Goal: Task Accomplishment & Management: Manage account settings

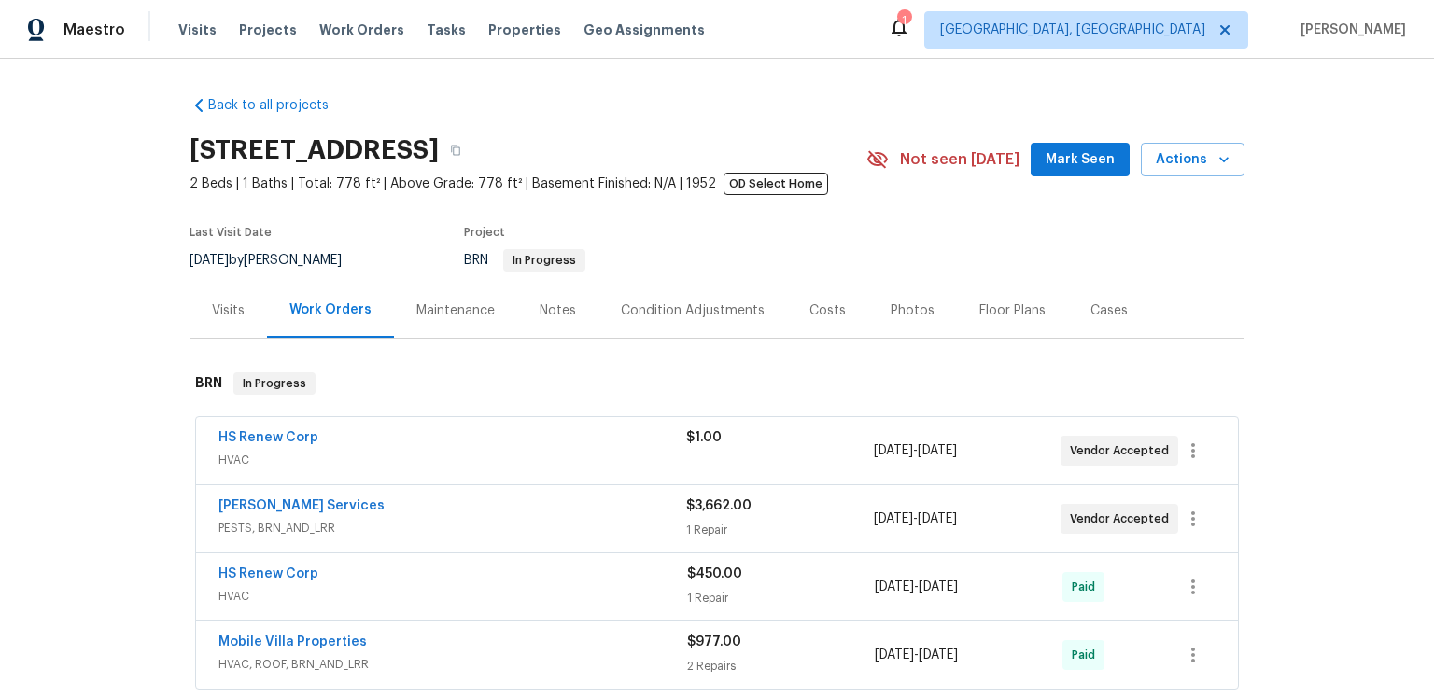
scroll to position [303, 0]
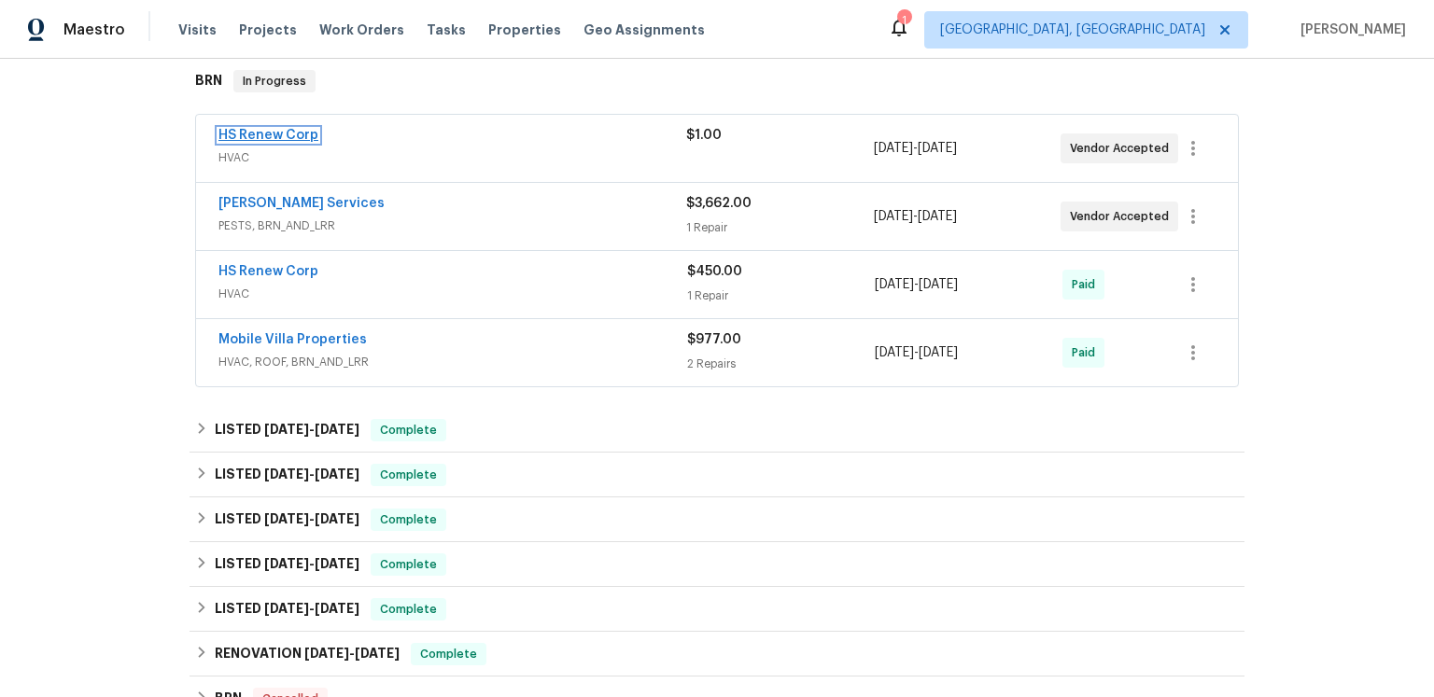
click at [299, 142] on link "HS Renew Corp" at bounding box center [268, 135] width 100 height 13
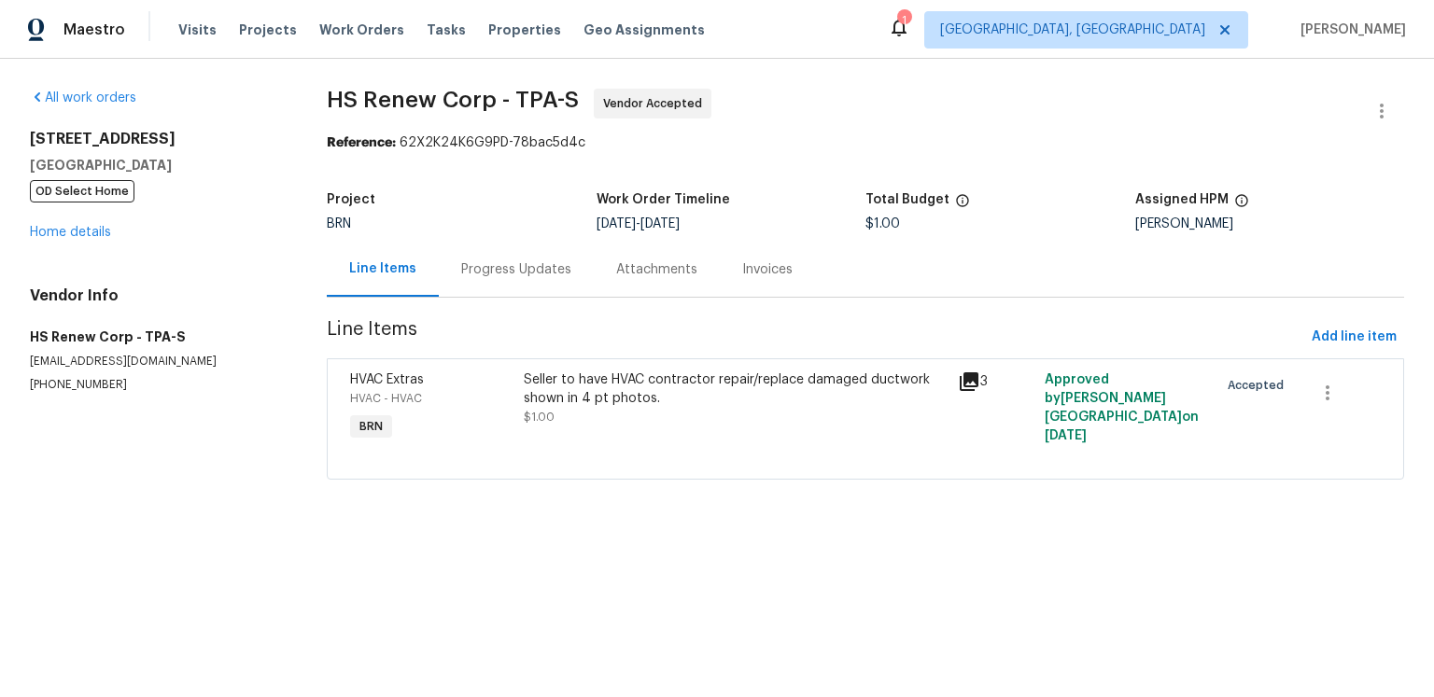
click at [968, 391] on icon at bounding box center [969, 382] width 19 height 19
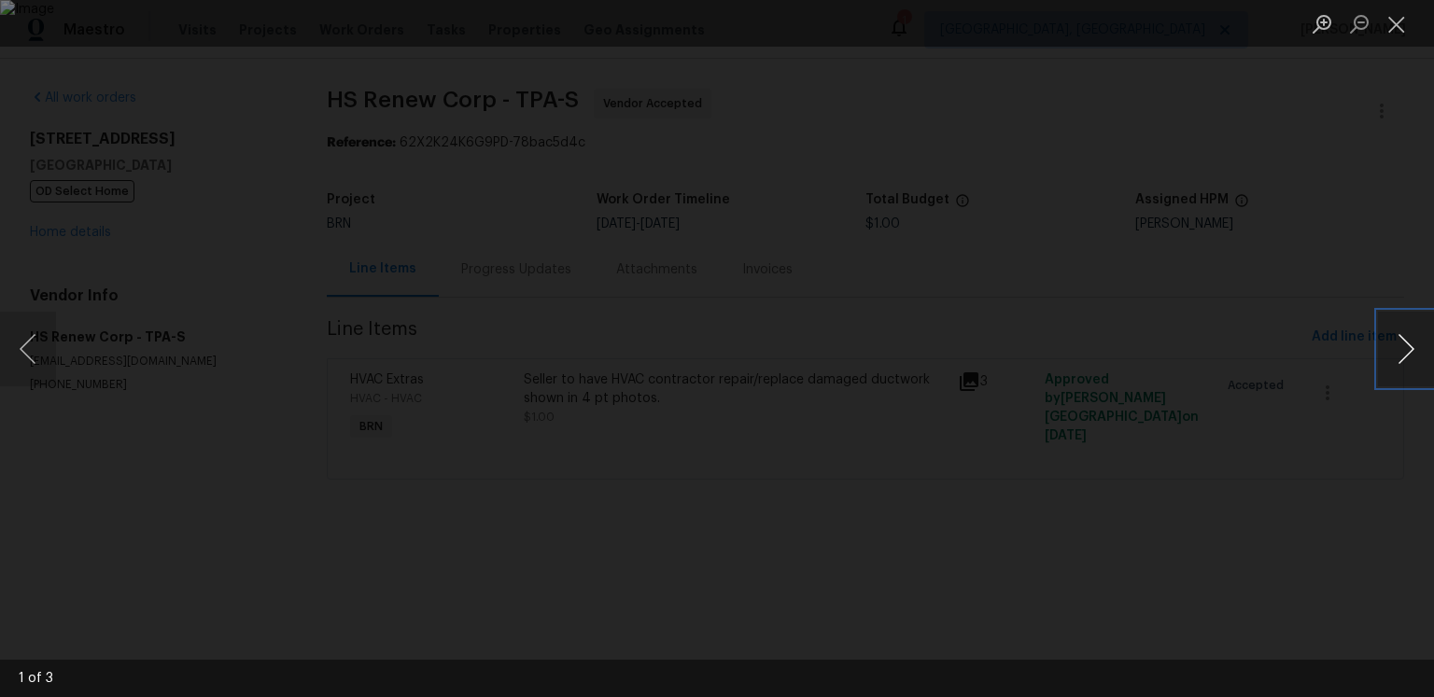
click at [1420, 347] on button "Next image" at bounding box center [1406, 349] width 56 height 75
click at [1404, 347] on button "Next image" at bounding box center [1406, 349] width 56 height 75
click at [1398, 17] on button "Close lightbox" at bounding box center [1396, 23] width 37 height 33
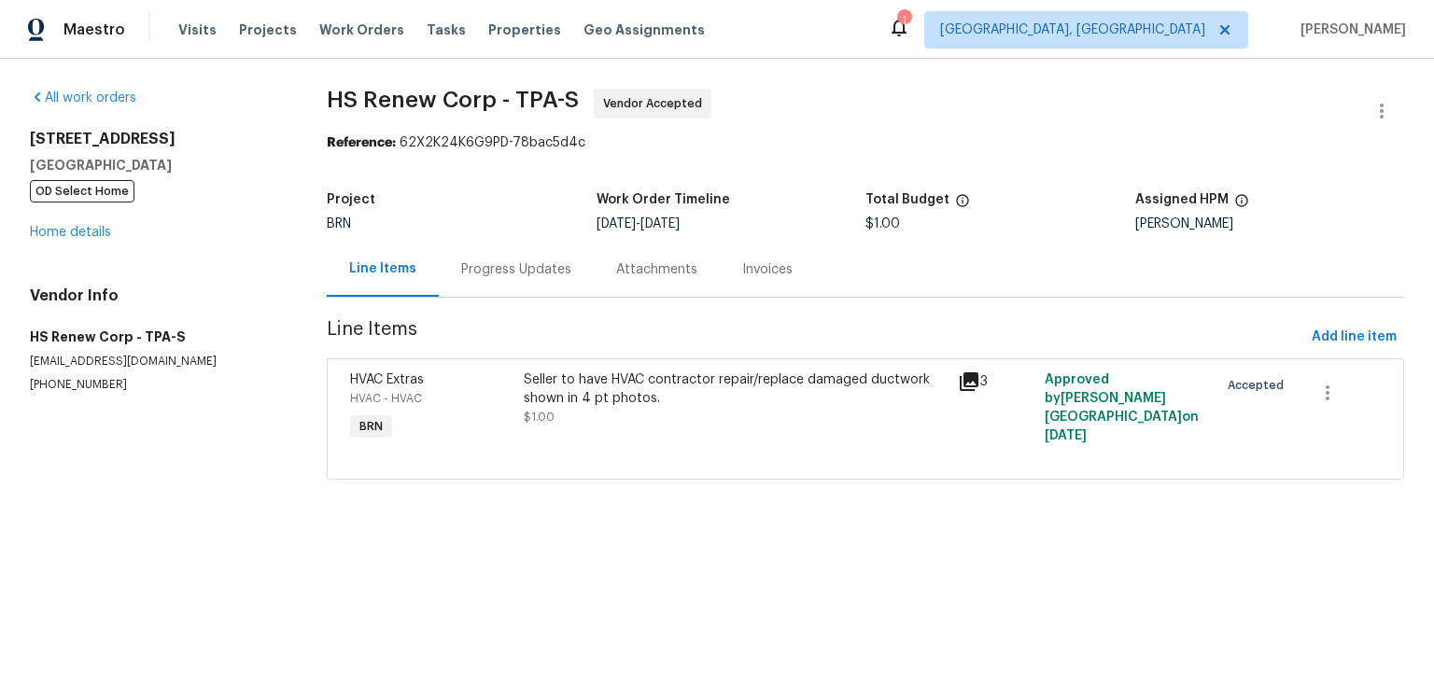
click at [550, 279] on div "Progress Updates" at bounding box center [516, 270] width 110 height 19
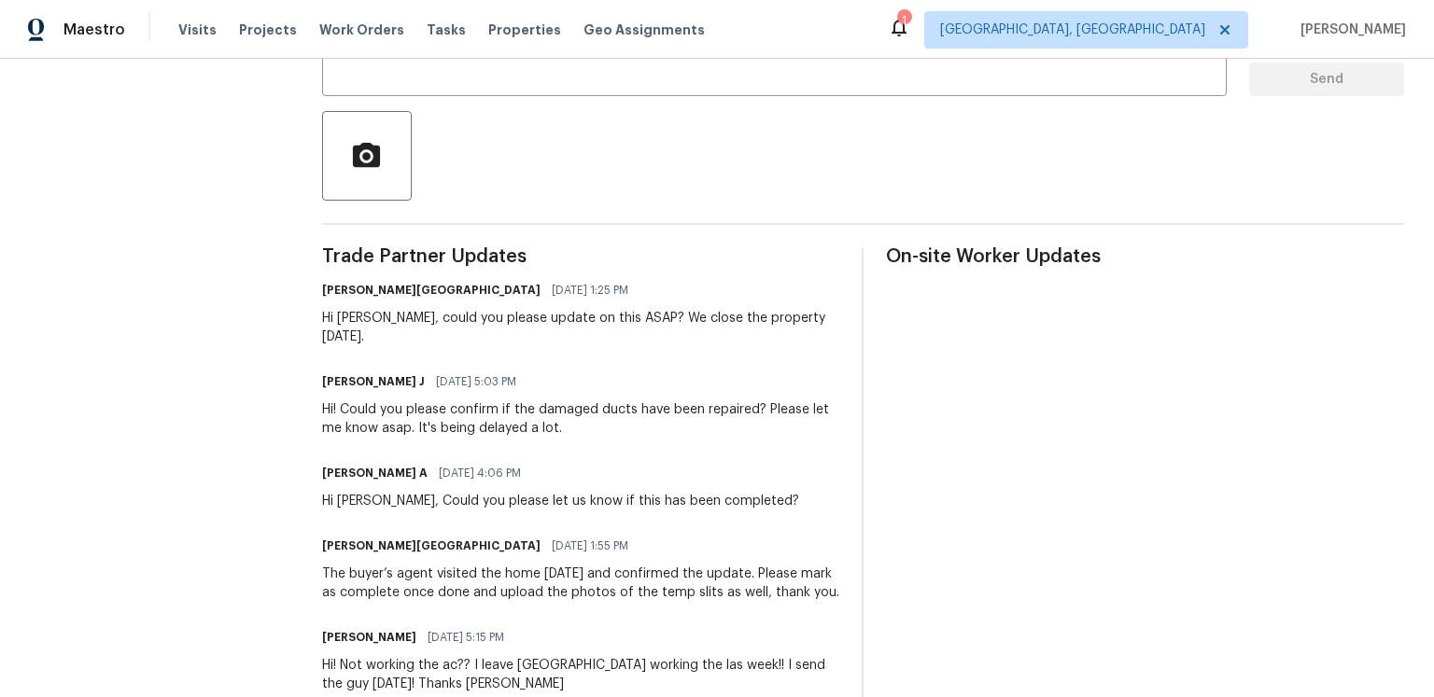
scroll to position [46, 0]
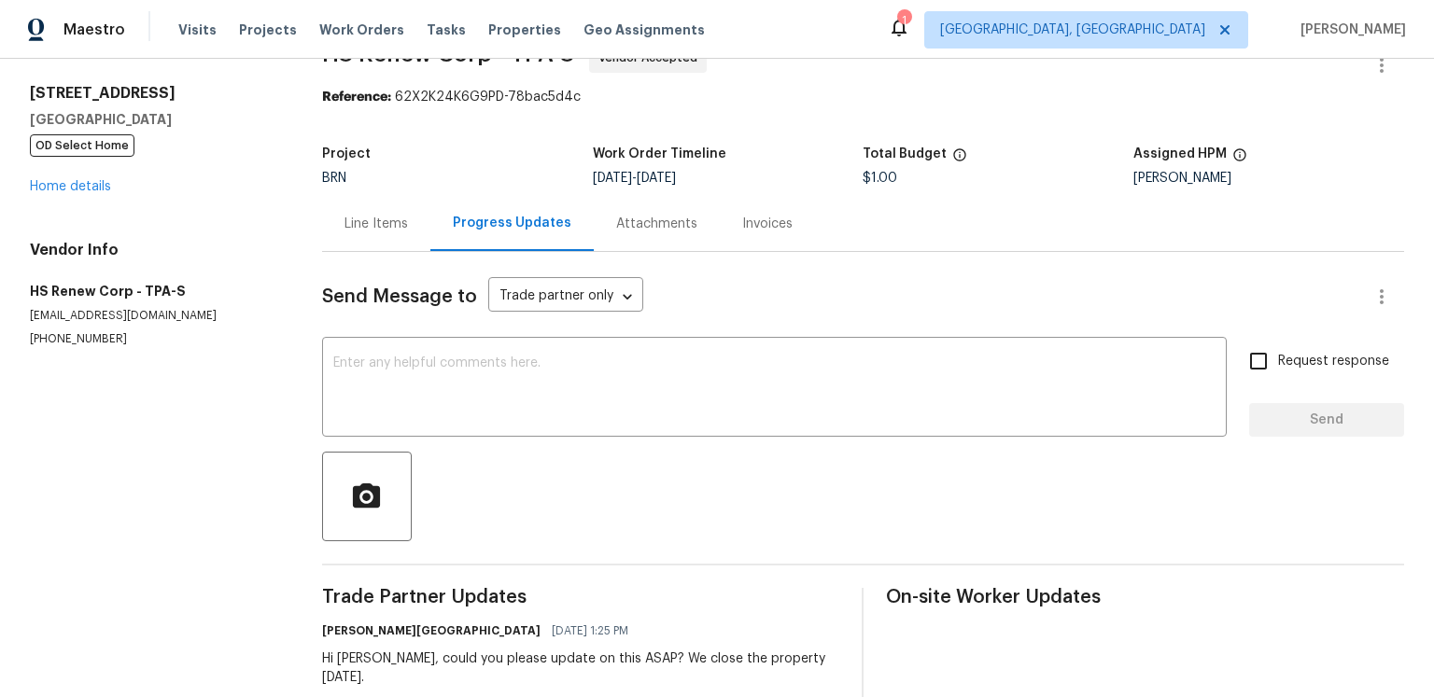
click at [765, 319] on div "Send Message to Trade partner only Trade partner only ​" at bounding box center [840, 297] width 1037 height 45
click at [406, 233] on div "Line Items" at bounding box center [376, 224] width 63 height 19
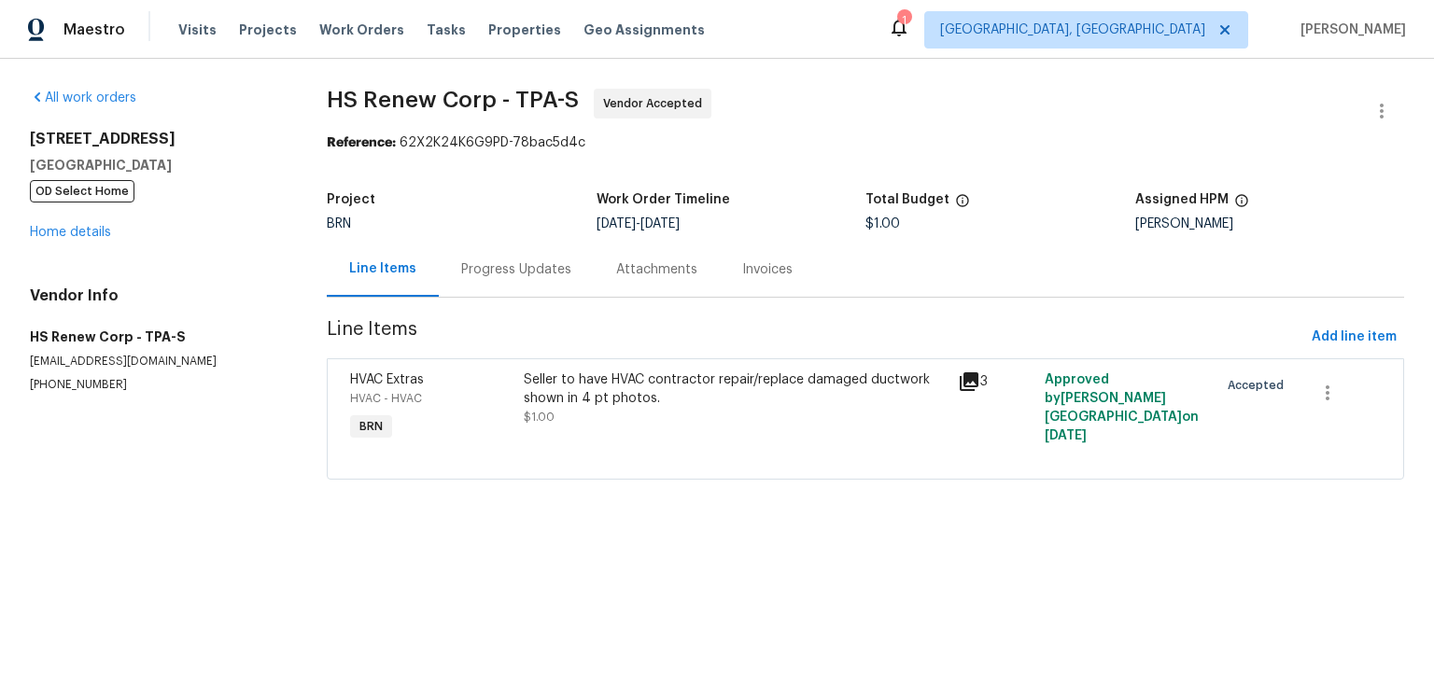
click at [797, 152] on div "Reference: 62X2K24K6G9PD-78bac5d4c" at bounding box center [866, 143] width 1078 height 19
click at [889, 151] on div "Reference: 62X2K24K6G9PD-78bac5d4c" at bounding box center [866, 143] width 1078 height 19
drag, startPoint x: 134, startPoint y: 431, endPoint x: 21, endPoint y: 427, distance: 114.0
click at [21, 427] on div "All work orders 2585 15th Ave N Saint Petersburg, FL 33713 OD Select Home Home …" at bounding box center [717, 295] width 1434 height 473
copy p "(813) 965-2187"
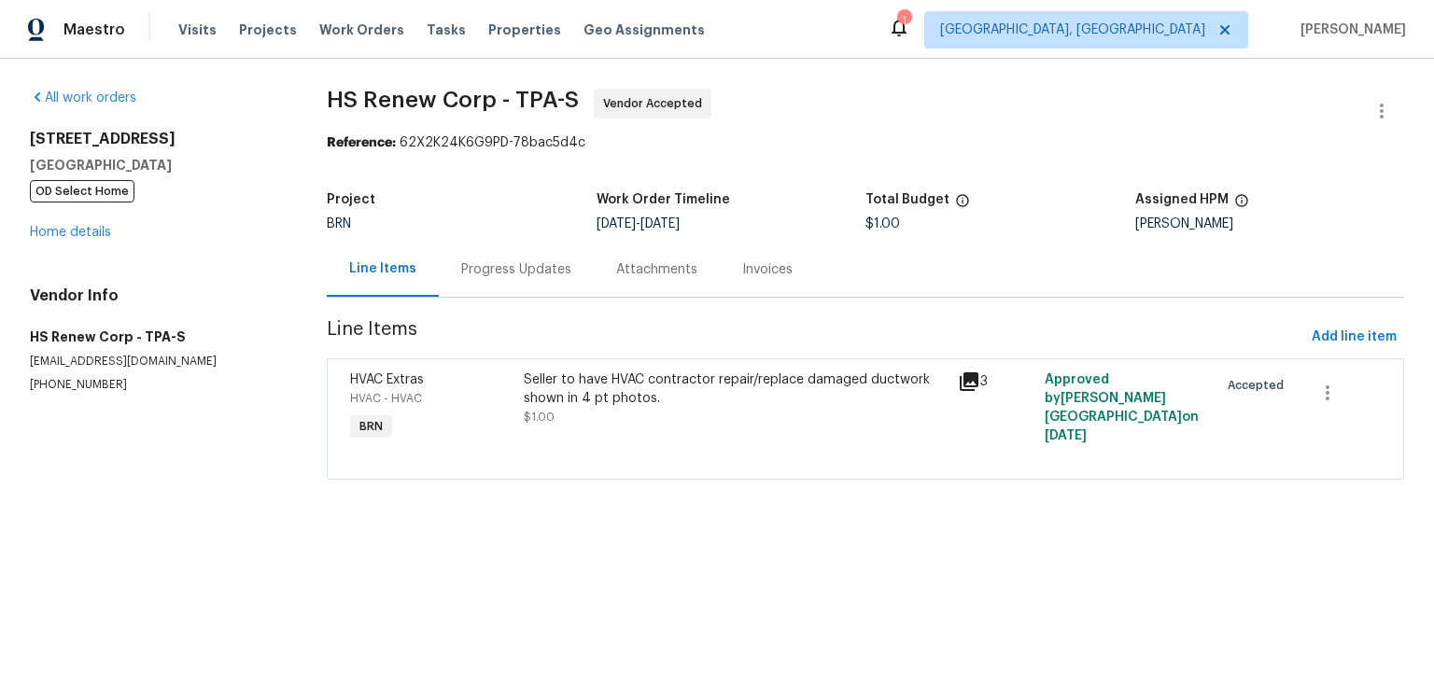
click at [697, 279] on div "Attachments" at bounding box center [656, 270] width 81 height 19
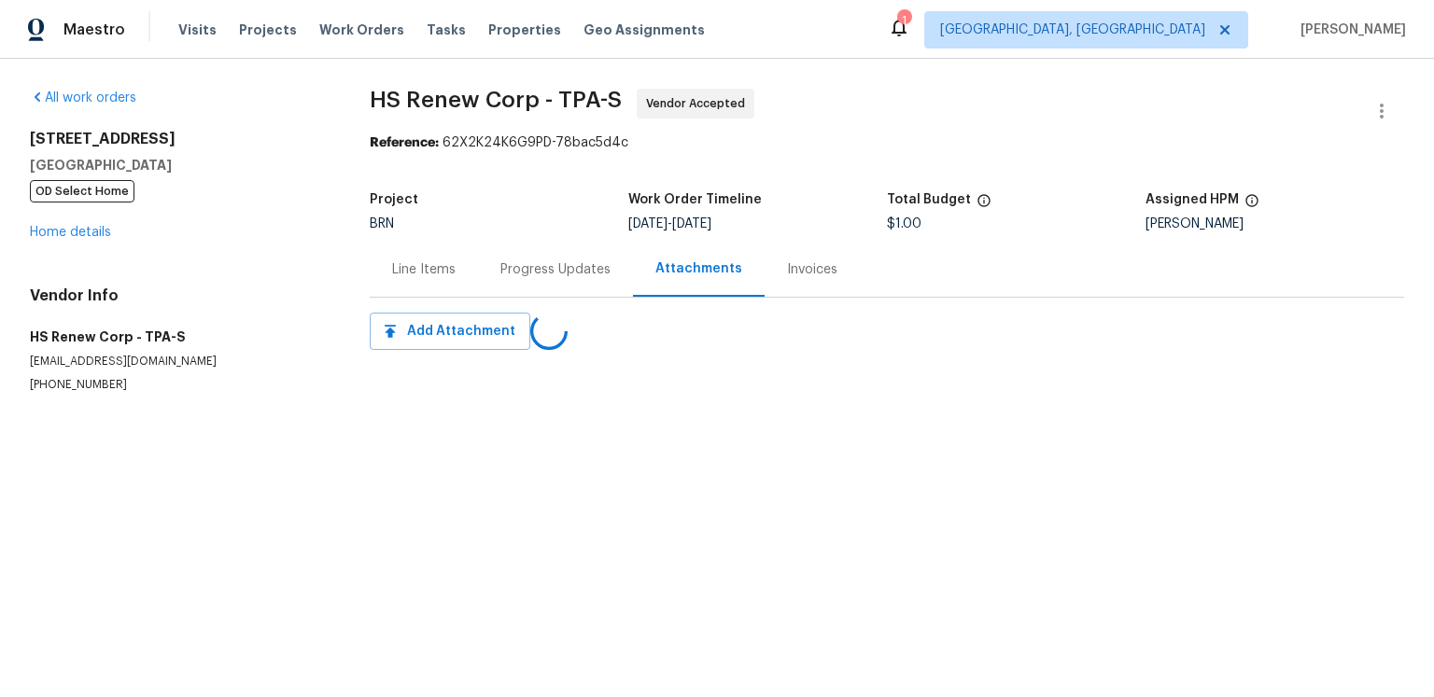
click at [583, 279] on div "Progress Updates" at bounding box center [555, 270] width 110 height 19
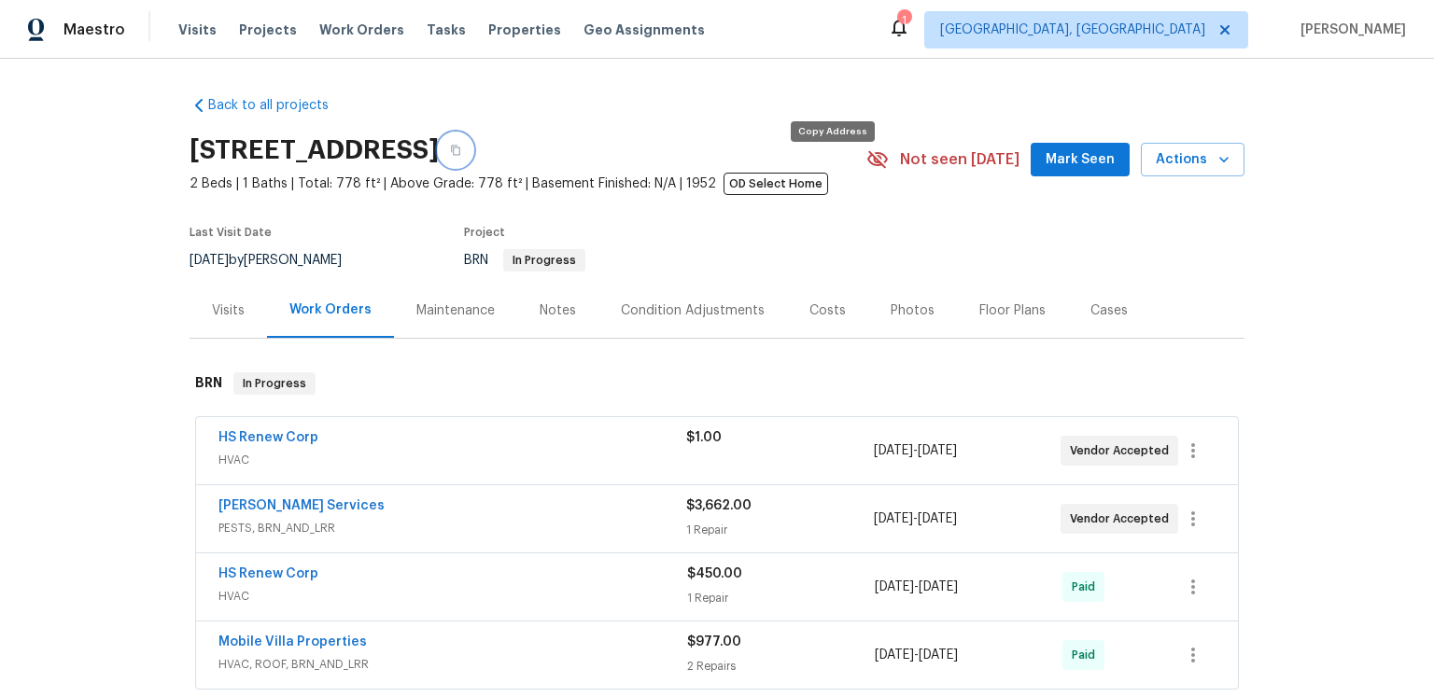
click at [460, 156] on icon "button" at bounding box center [455, 151] width 9 height 10
